Goal: Task Accomplishment & Management: Use online tool/utility

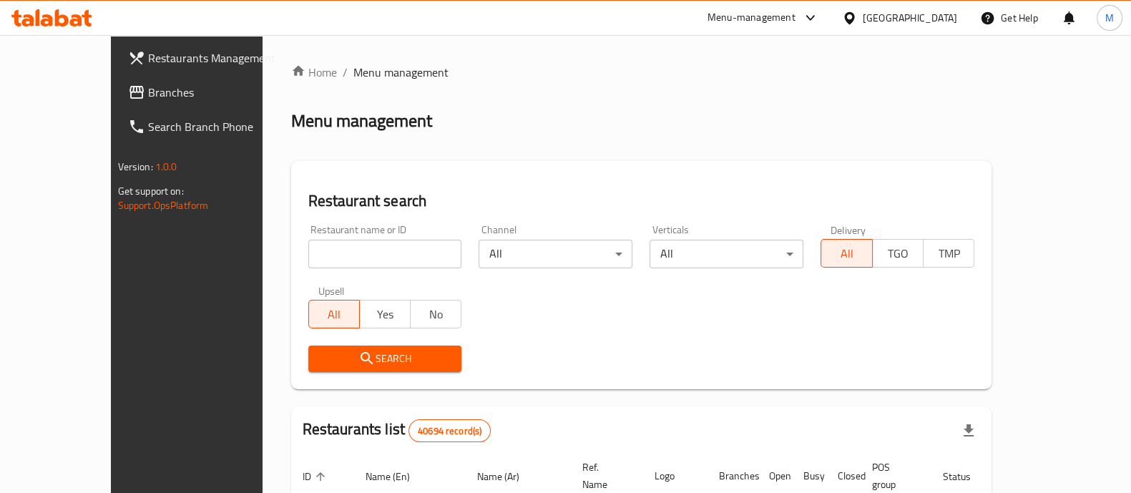
click at [291, 241] on div "Home / Menu management Menu management Restaurant search Restaurant name or ID …" at bounding box center [641, 495] width 701 height 863
click at [308, 264] on input "search" at bounding box center [385, 254] width 154 height 29
type input "5 roosters"
click at [355, 252] on input "5 roosters" at bounding box center [385, 254] width 154 height 29
click at [320, 359] on span "Search" at bounding box center [385, 359] width 131 height 18
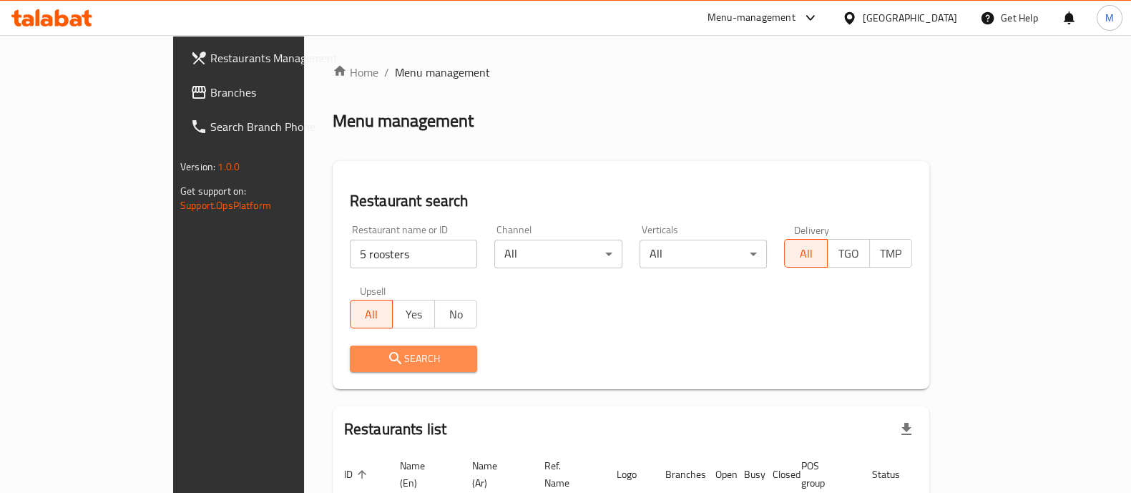
click at [361, 353] on span "Search" at bounding box center [413, 359] width 105 height 18
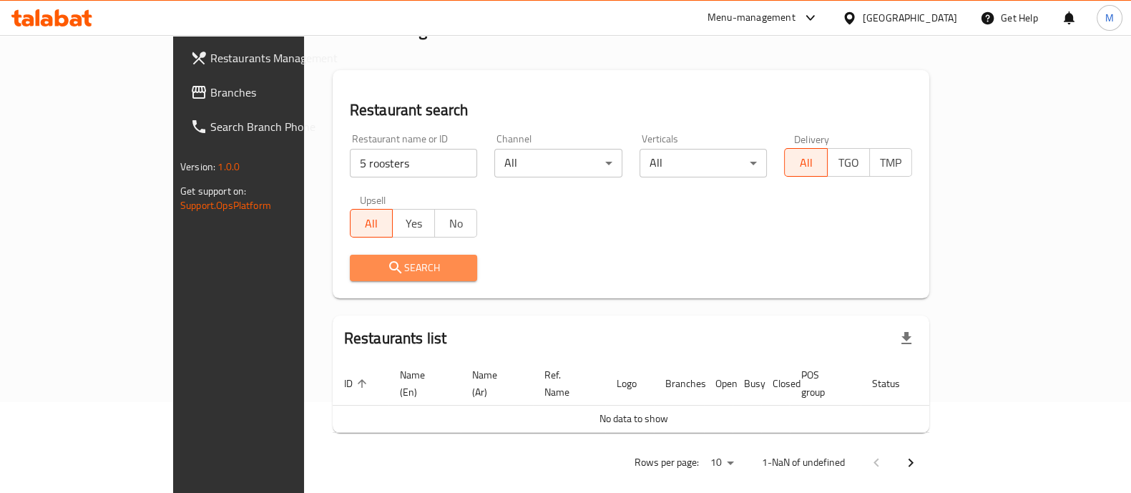
click at [352, 256] on button "Search" at bounding box center [414, 268] width 128 height 26
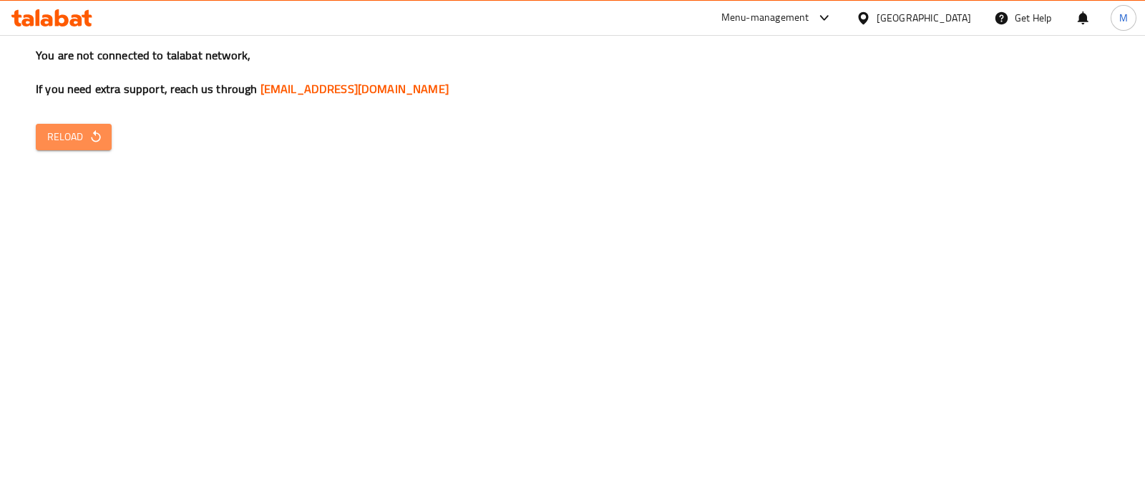
click at [93, 137] on icon "button" at bounding box center [96, 136] width 14 height 14
click at [77, 147] on button "Reload" at bounding box center [74, 137] width 76 height 26
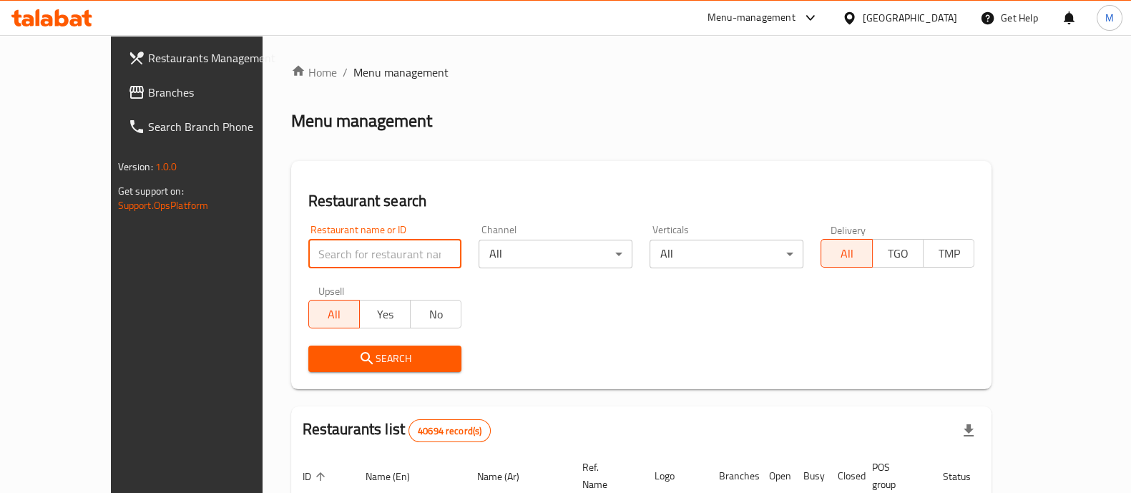
click at [348, 246] on input "search" at bounding box center [385, 254] width 154 height 29
type input "5 roosters"
click button "Search" at bounding box center [385, 359] width 154 height 26
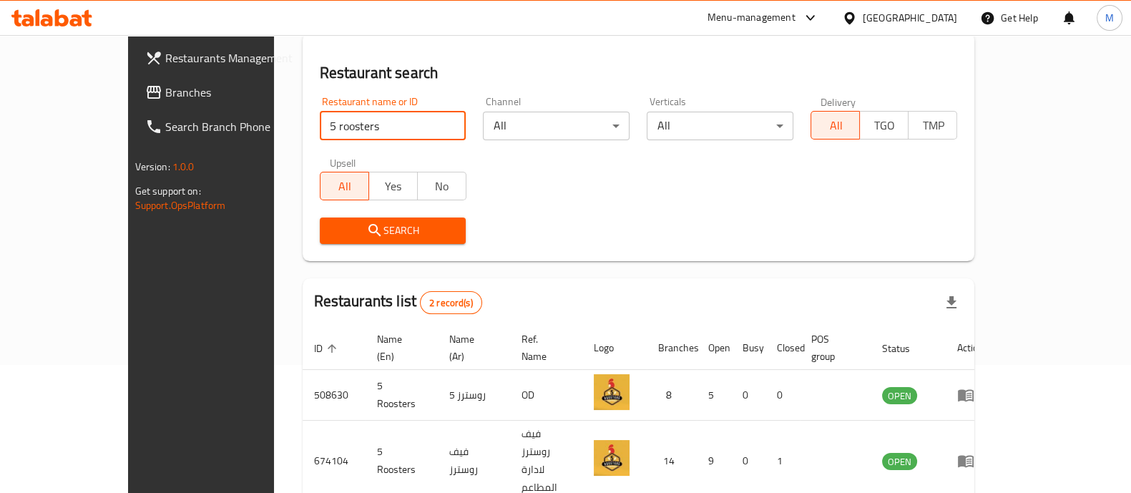
scroll to position [167, 0]
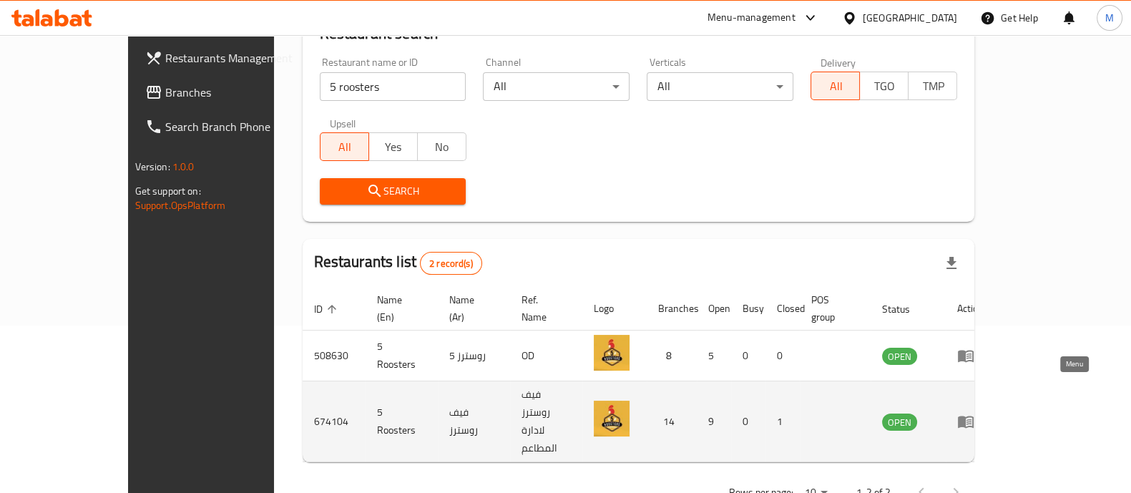
click at [974, 416] on icon "enhanced table" at bounding box center [966, 422] width 16 height 12
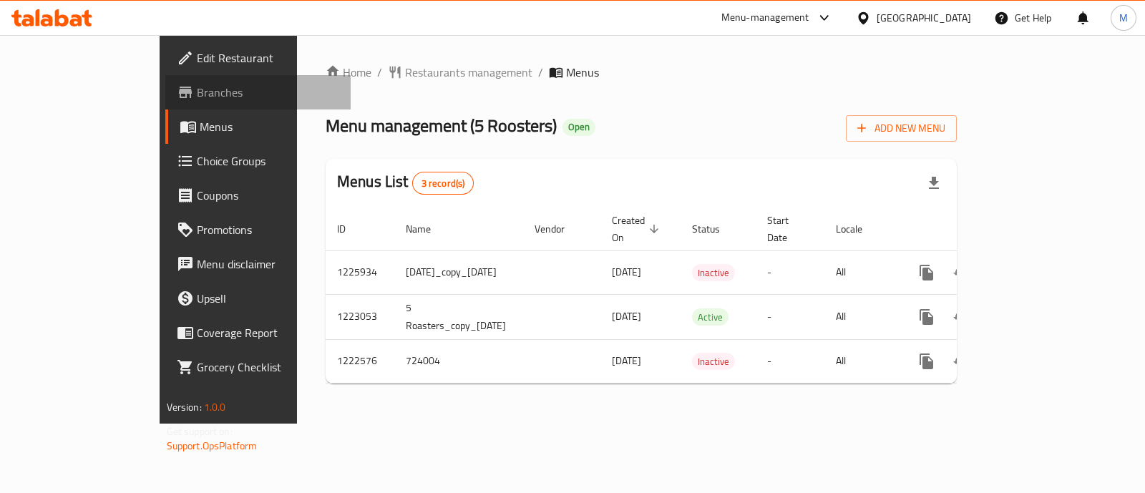
click at [197, 98] on span "Branches" at bounding box center [268, 92] width 142 height 17
